Goal: Task Accomplishment & Management: Manage account settings

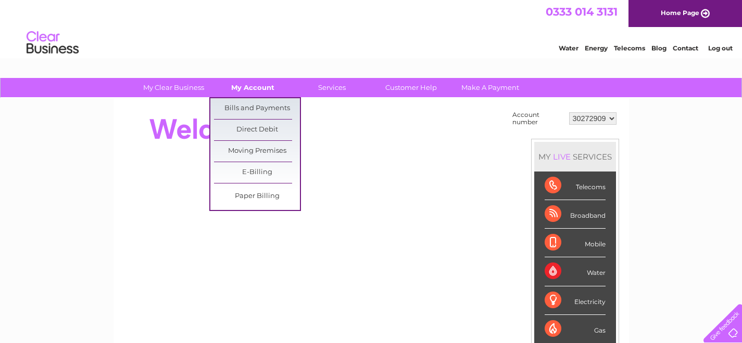
click at [249, 86] on link "My Account" at bounding box center [253, 87] width 86 height 19
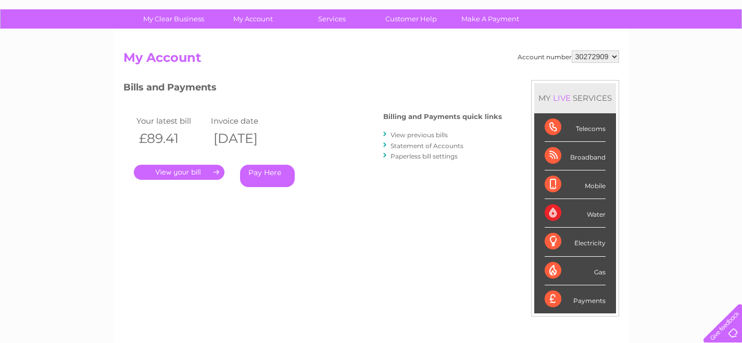
scroll to position [61, 0]
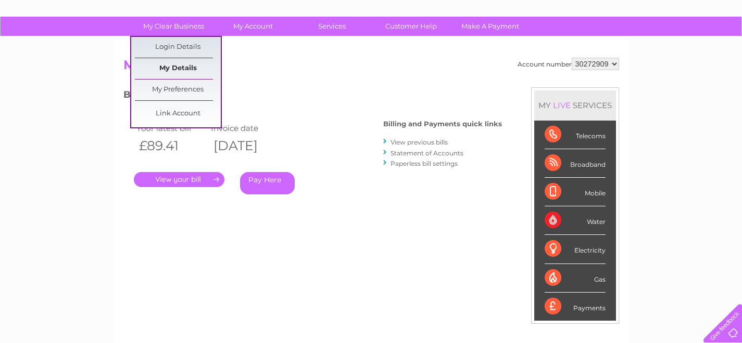
click at [179, 62] on link "My Details" at bounding box center [178, 68] width 86 height 21
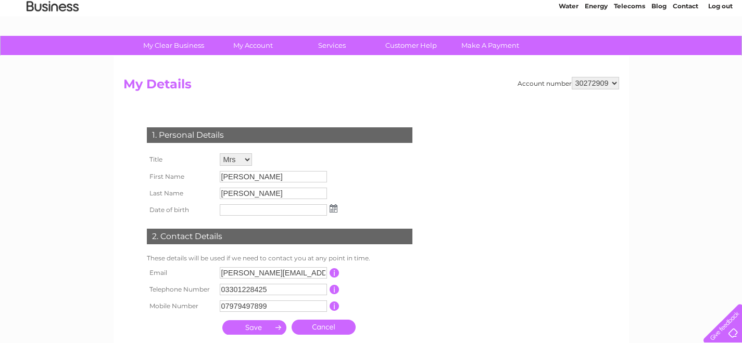
scroll to position [37, 0]
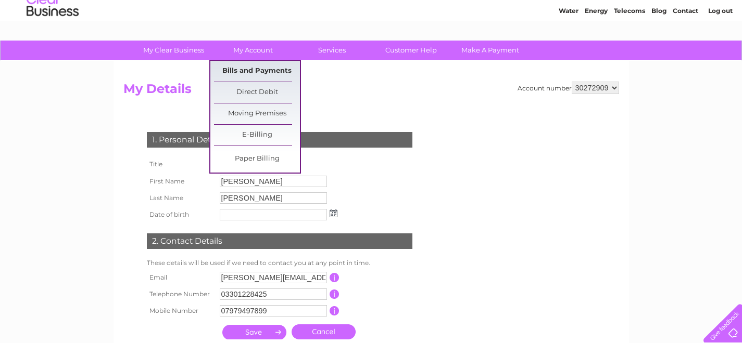
click at [250, 71] on link "Bills and Payments" at bounding box center [257, 71] width 86 height 21
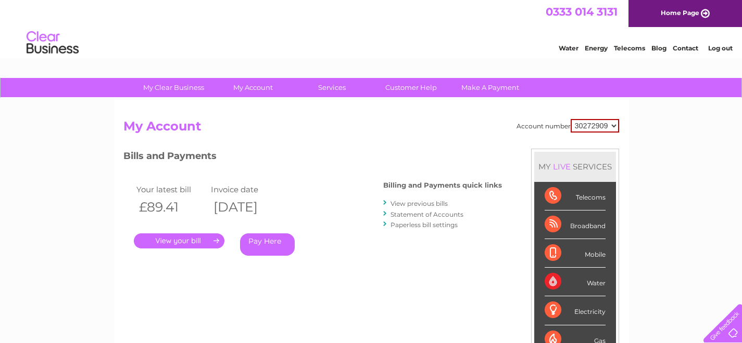
click at [416, 215] on link "Statement of Accounts" at bounding box center [426, 215] width 73 height 8
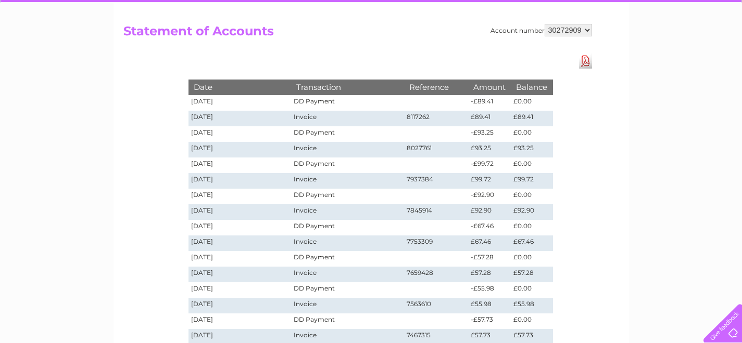
scroll to position [91, 0]
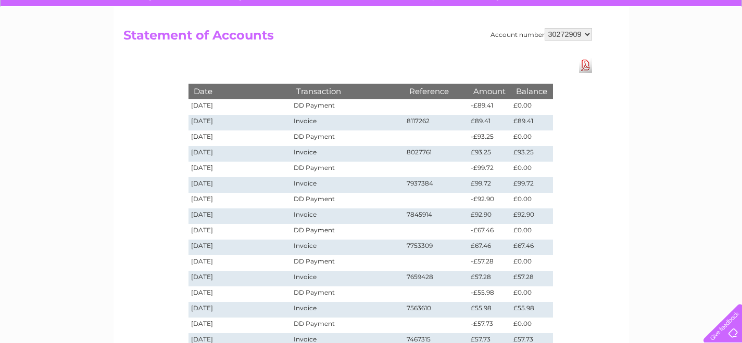
click at [219, 107] on td "18/09/2025" at bounding box center [239, 107] width 103 height 16
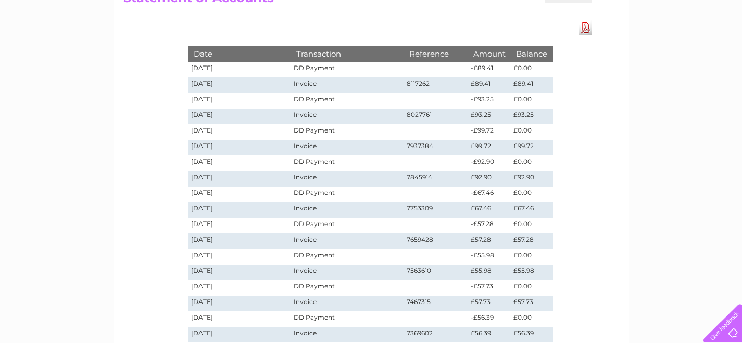
scroll to position [113, 0]
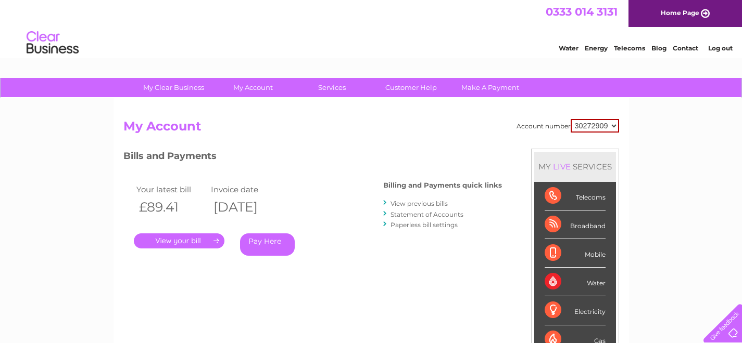
click at [422, 205] on link "View previous bills" at bounding box center [418, 204] width 57 height 8
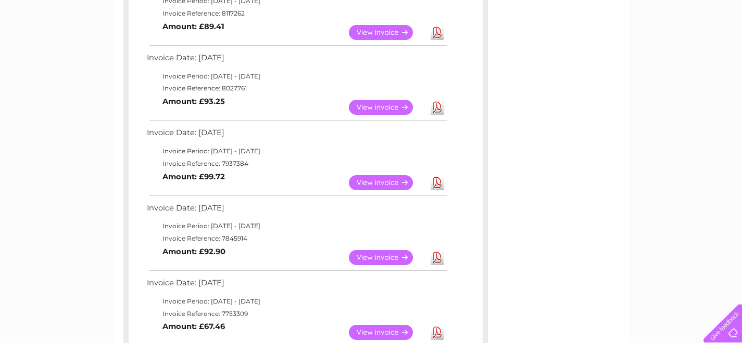
scroll to position [231, 0]
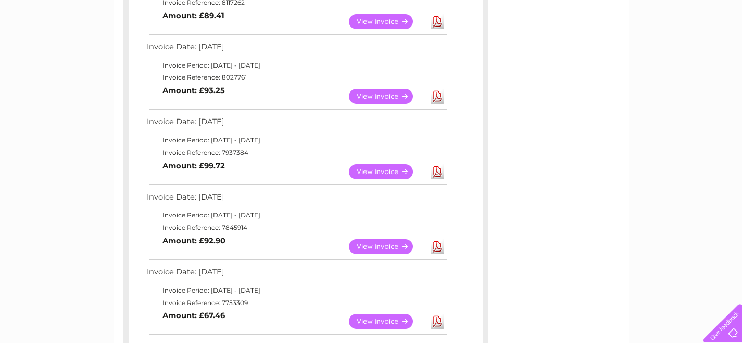
click at [376, 173] on link "View" at bounding box center [387, 171] width 77 height 15
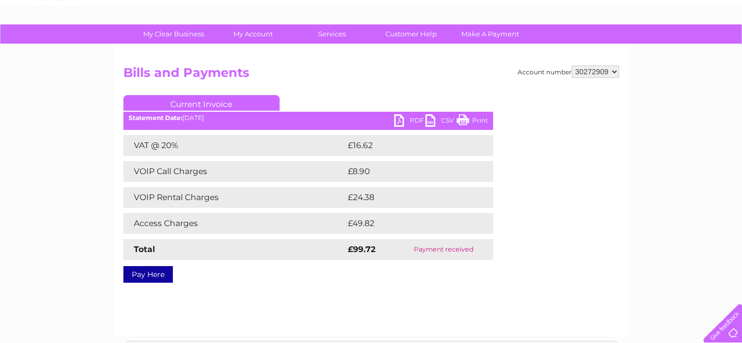
scroll to position [59, 0]
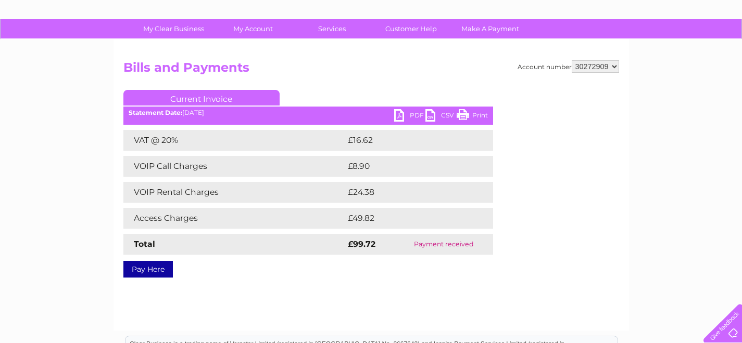
click at [401, 114] on link "PDF" at bounding box center [409, 116] width 31 height 15
